Goal: Task Accomplishment & Management: Manage account settings

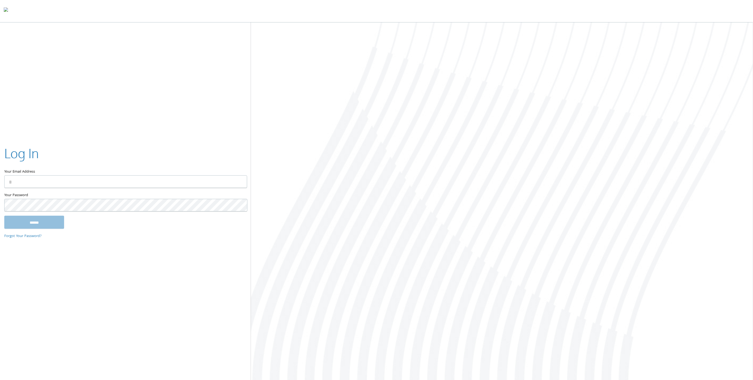
click at [145, 173] on label "Your Email Address" at bounding box center [125, 159] width 242 height 31
click at [145, 176] on input "Your Email Address" at bounding box center [125, 182] width 243 height 13
click at [145, 180] on input "Your Email Address" at bounding box center [125, 182] width 243 height 13
click at [129, 179] on input "Your Email Address" at bounding box center [125, 182] width 243 height 13
click at [131, 181] on input "Your Email Address" at bounding box center [125, 182] width 243 height 13
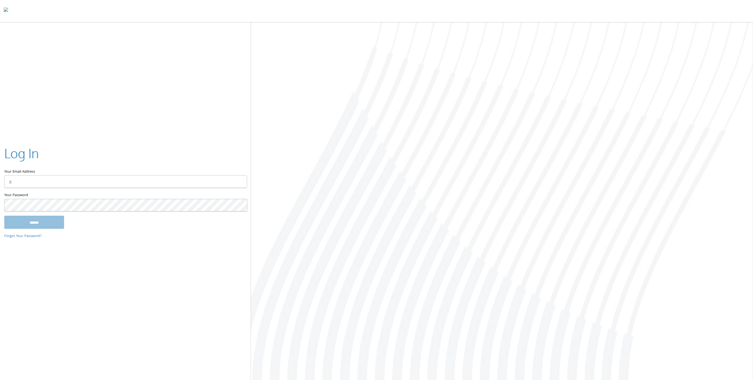
click at [162, 213] on div "Your Password This field is required" at bounding box center [125, 204] width 242 height 24
type input "**********"
